Goal: Check status: Check status

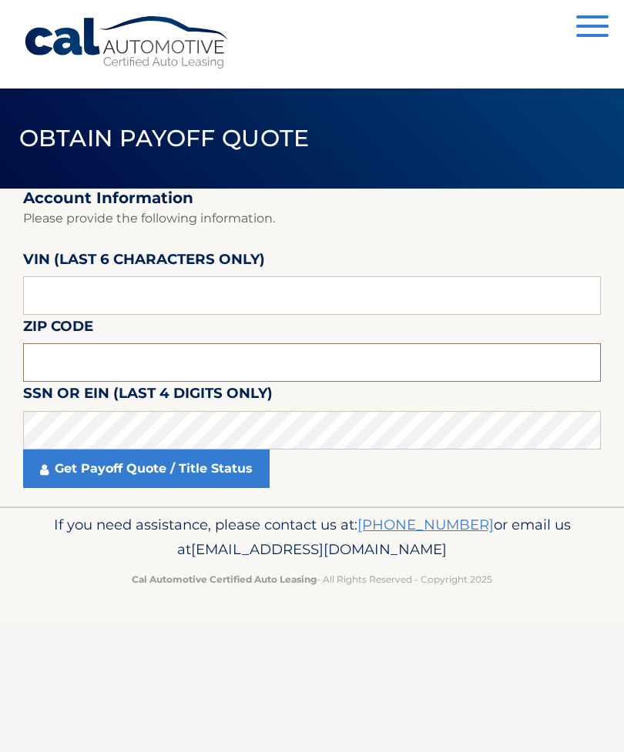
click at [209, 351] on input "text" at bounding box center [312, 362] width 578 height 39
click at [270, 284] on input "text" at bounding box center [312, 295] width 578 height 39
type input "669942"
click at [185, 349] on input "text" at bounding box center [312, 362] width 578 height 39
click at [191, 350] on input "text" at bounding box center [312, 362] width 578 height 39
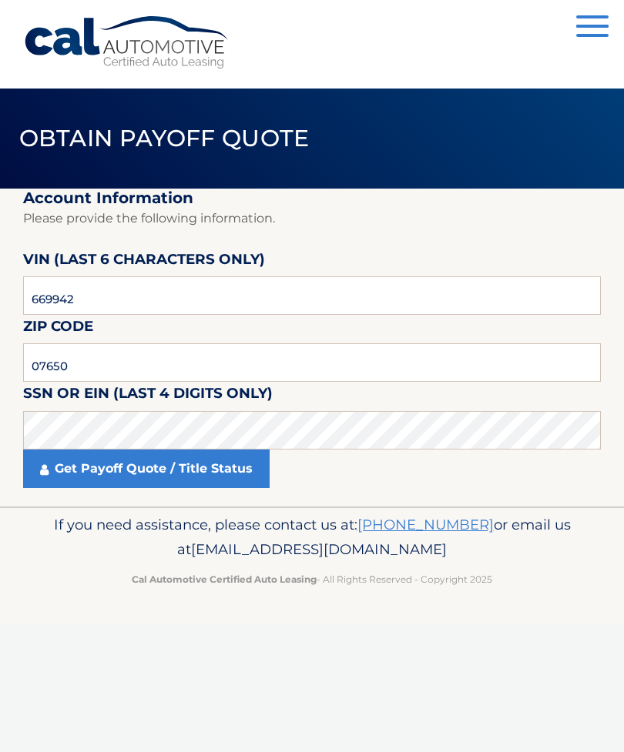
click at [186, 470] on link "Get Payoff Quote / Title Status" at bounding box center [146, 469] width 246 height 39
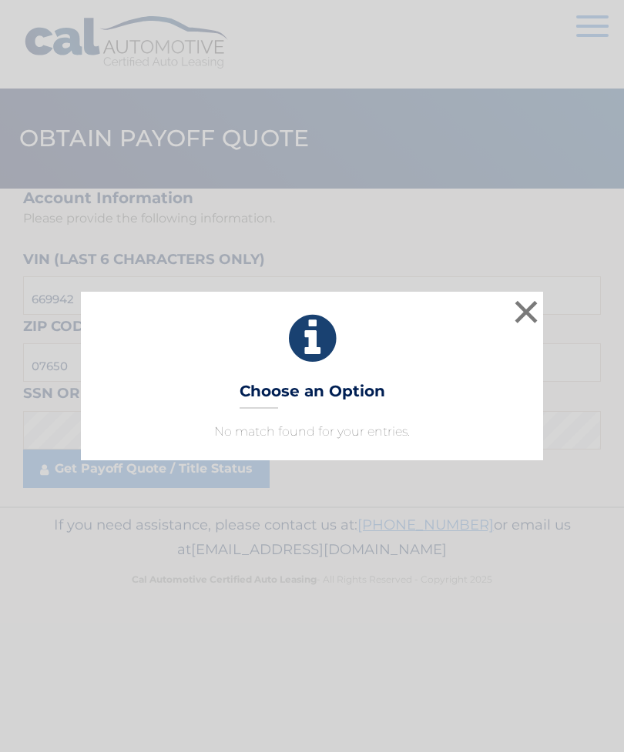
click at [534, 313] on button "×" at bounding box center [526, 311] width 31 height 31
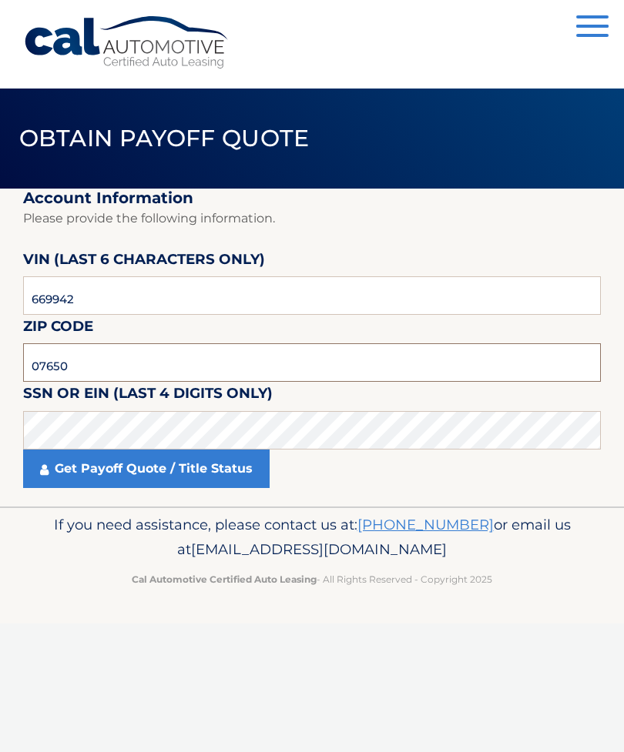
click at [127, 366] on input "07650" at bounding box center [312, 362] width 578 height 39
type input "0"
click at [167, 363] on input "0" at bounding box center [312, 362] width 578 height 39
click at [121, 471] on link "Get Payoff Quote / Title Status" at bounding box center [146, 469] width 246 height 39
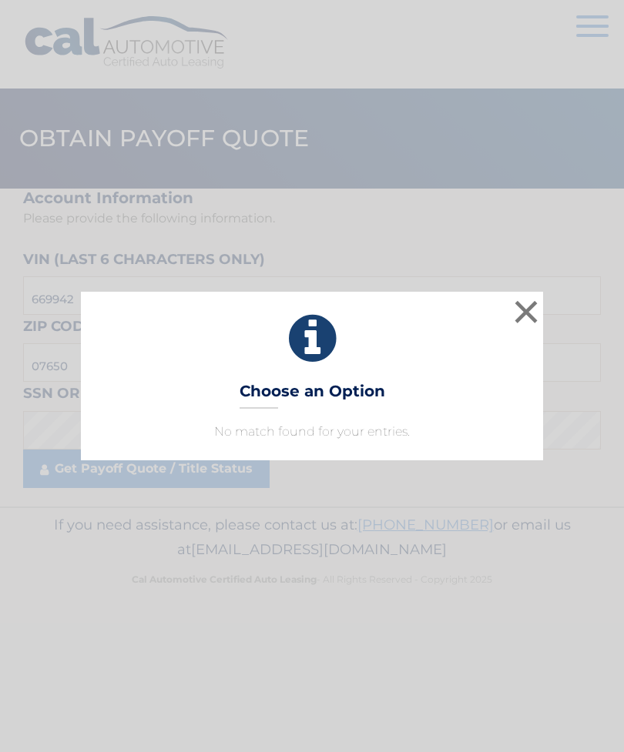
click at [529, 311] on button "×" at bounding box center [526, 311] width 31 height 31
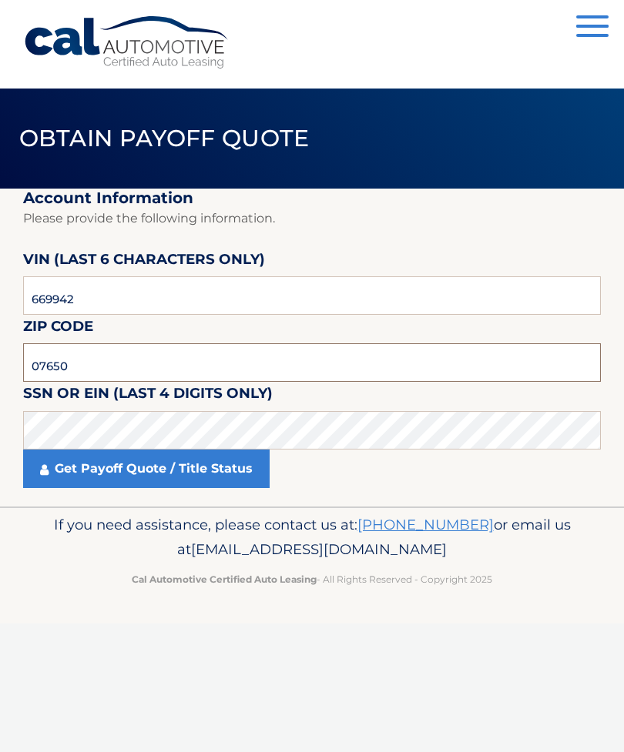
click at [173, 367] on input "07650" at bounding box center [312, 362] width 578 height 39
type input "07074"
click at [169, 455] on link "Get Payoff Quote / Title Status" at bounding box center [146, 469] width 246 height 39
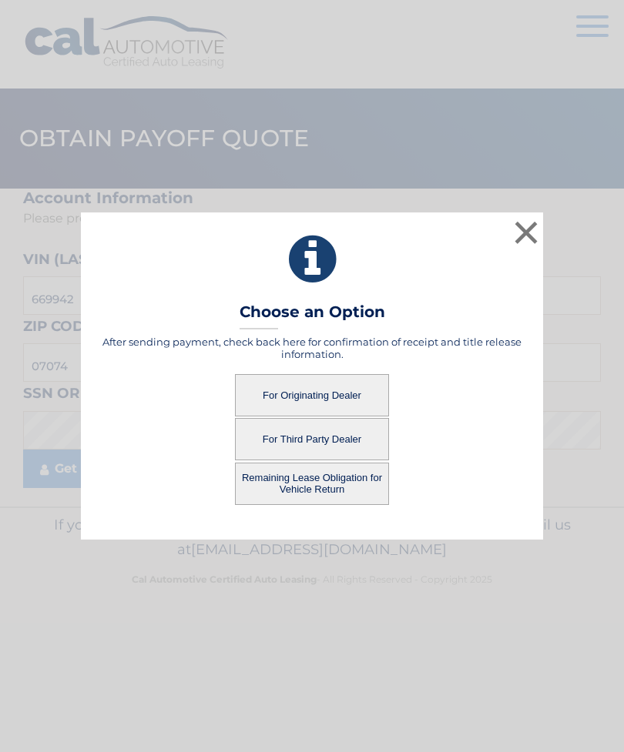
click at [336, 394] on button "For Originating Dealer" at bounding box center [312, 395] width 154 height 42
click at [337, 384] on button "For Originating Dealer" at bounding box center [312, 395] width 154 height 42
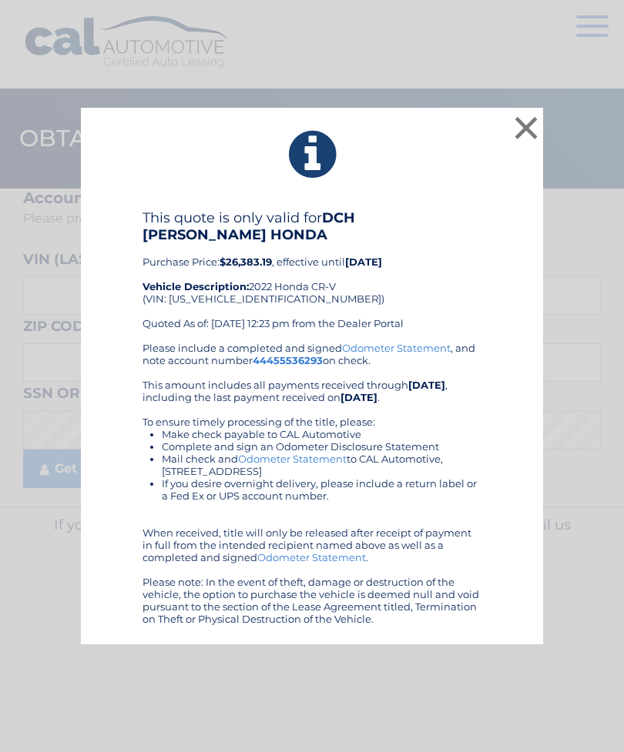
click at [527, 132] on button "×" at bounding box center [526, 127] width 31 height 31
